Goal: Task Accomplishment & Management: Manage account settings

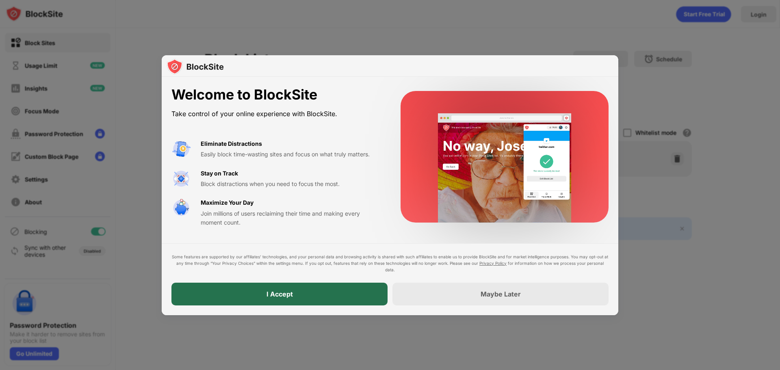
click at [256, 292] on div "I Accept" at bounding box center [280, 294] width 216 height 23
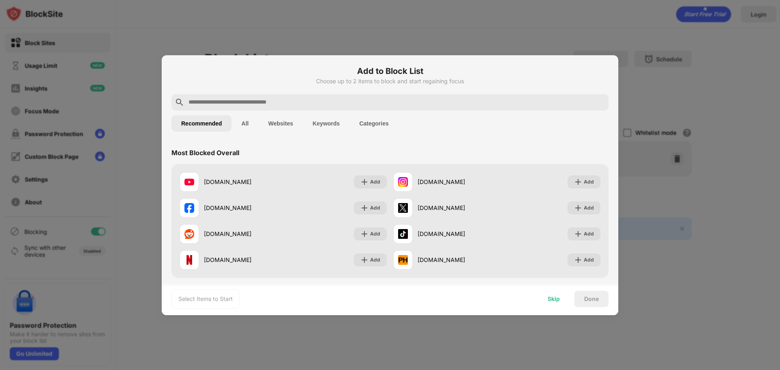
click at [554, 298] on div "Skip" at bounding box center [554, 299] width 12 height 7
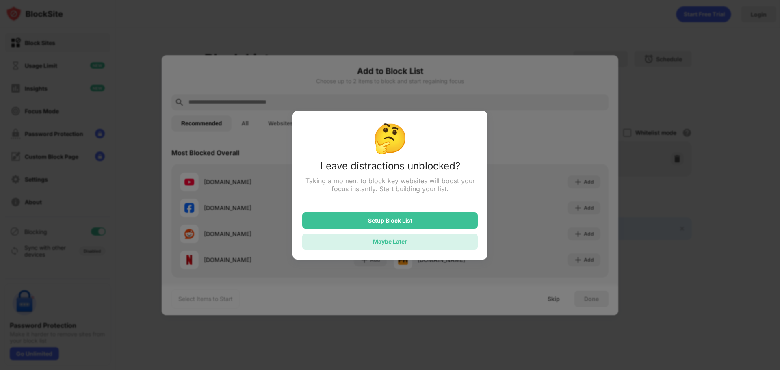
click at [405, 245] on div "Maybe Later" at bounding box center [390, 241] width 34 height 7
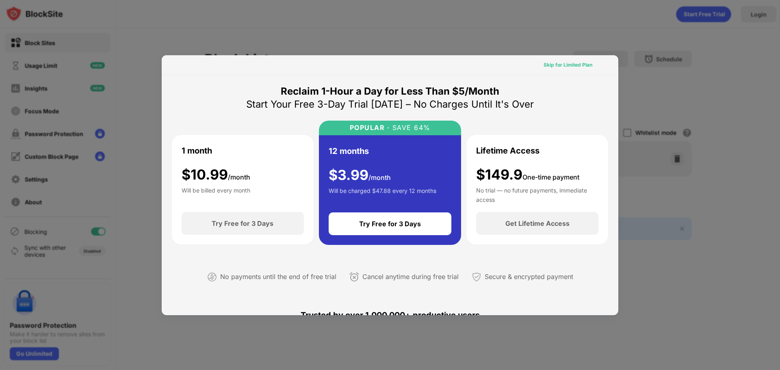
click at [567, 66] on div "Skip for Limited Plan" at bounding box center [568, 65] width 49 height 8
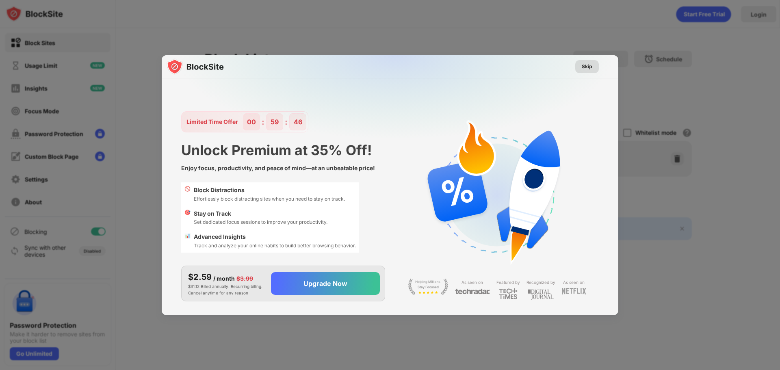
click at [587, 70] on div "Skip" at bounding box center [587, 67] width 11 height 8
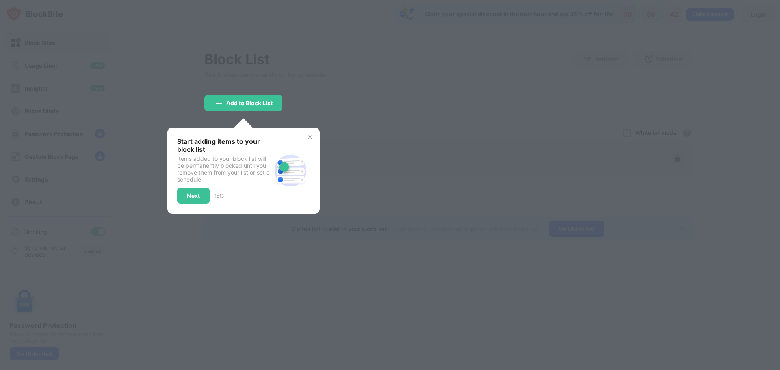
click at [316, 136] on div "Start adding items to your block list Items added to your block list will be pe…" at bounding box center [243, 171] width 152 height 86
click at [313, 137] on img at bounding box center [310, 137] width 7 height 7
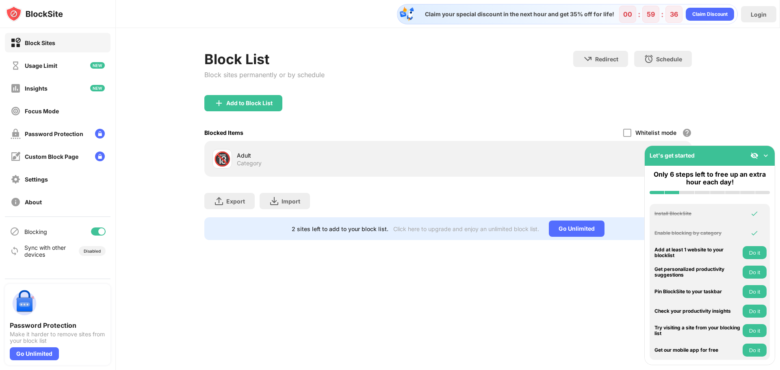
click at [767, 155] on img at bounding box center [766, 156] width 8 height 8
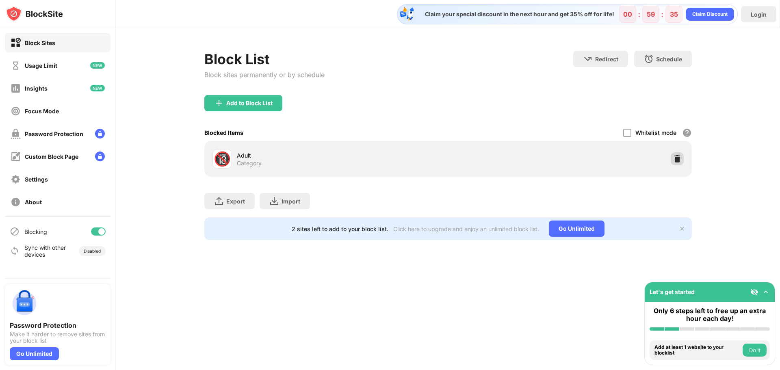
click at [674, 157] on img at bounding box center [677, 159] width 8 height 8
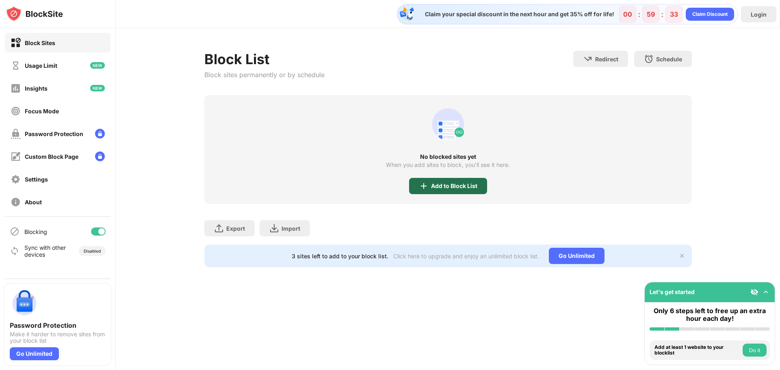
click at [465, 188] on div "Add to Block List" at bounding box center [454, 186] width 46 height 7
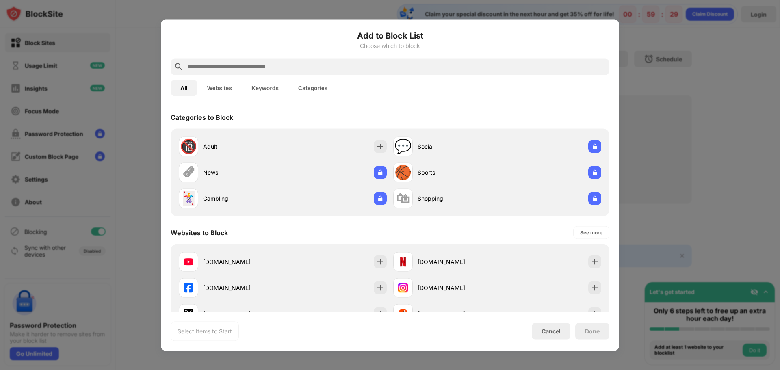
click at [315, 67] on input "text" at bounding box center [396, 67] width 419 height 10
click at [244, 70] on input "text" at bounding box center [396, 67] width 419 height 10
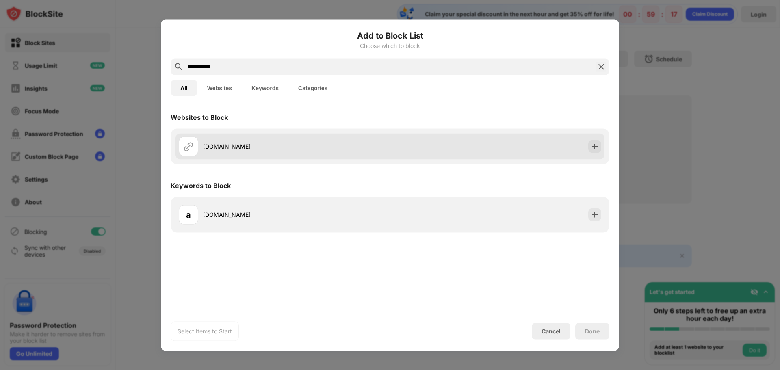
click at [239, 147] on div "[DOMAIN_NAME]" at bounding box center [296, 146] width 187 height 9
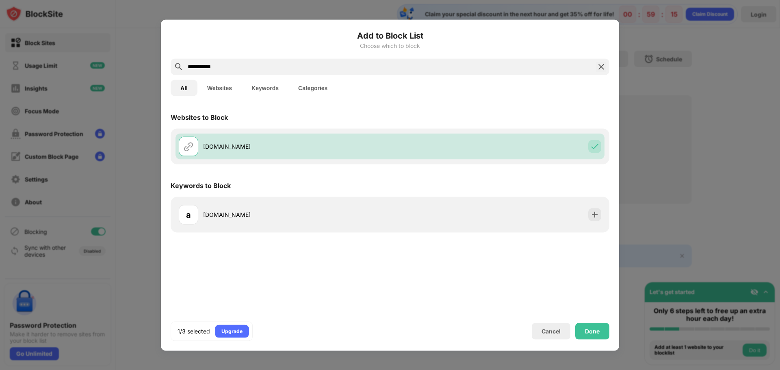
click at [231, 67] on input "**********" at bounding box center [390, 67] width 406 height 10
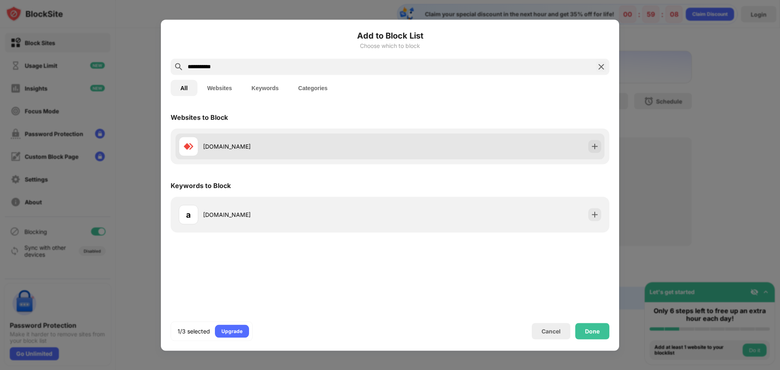
click at [237, 145] on div "[DOMAIN_NAME]" at bounding box center [296, 146] width 187 height 9
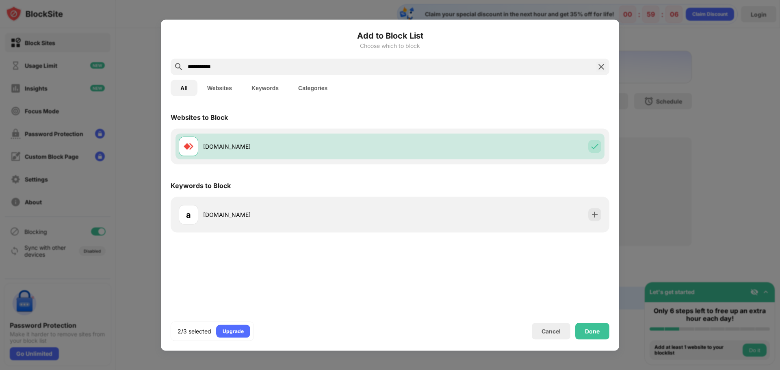
click at [238, 69] on input "**********" at bounding box center [390, 67] width 406 height 10
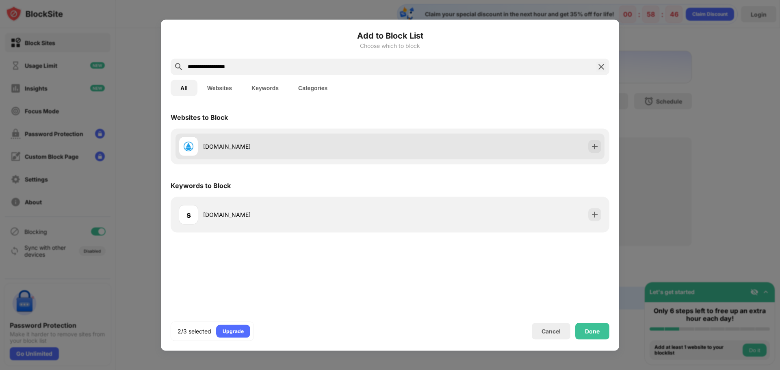
type input "**********"
click at [514, 157] on div "[DOMAIN_NAME]" at bounding box center [390, 146] width 429 height 26
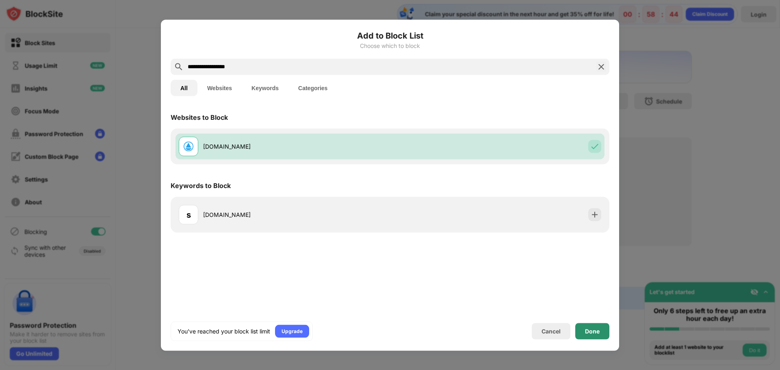
click at [587, 325] on div "Done" at bounding box center [593, 331] width 34 height 16
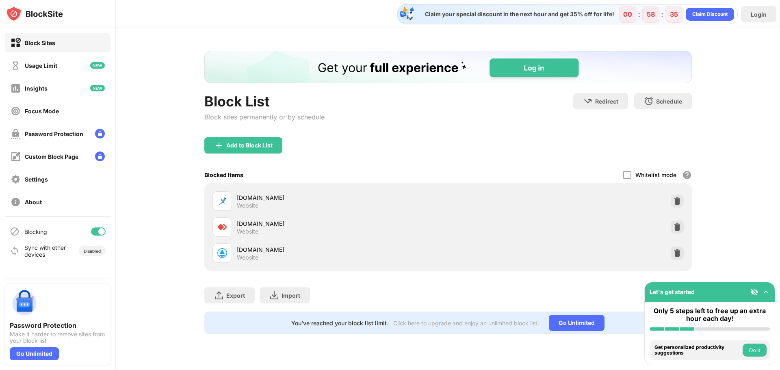
click at [305, 15] on div "Claim your special discount in the next hour and get 35% off for life! 00 : 58 …" at bounding box center [428, 14] width 619 height 20
